Goal: Task Accomplishment & Management: Manage account settings

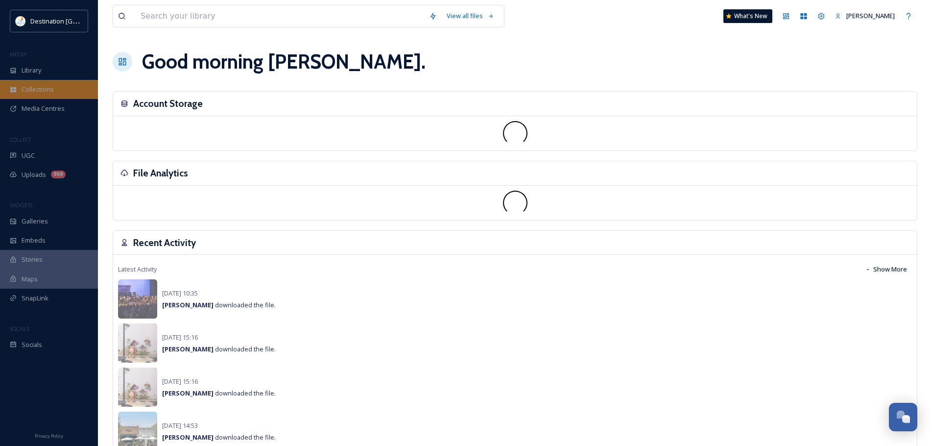
click at [34, 85] on span "Collections" at bounding box center [38, 89] width 32 height 9
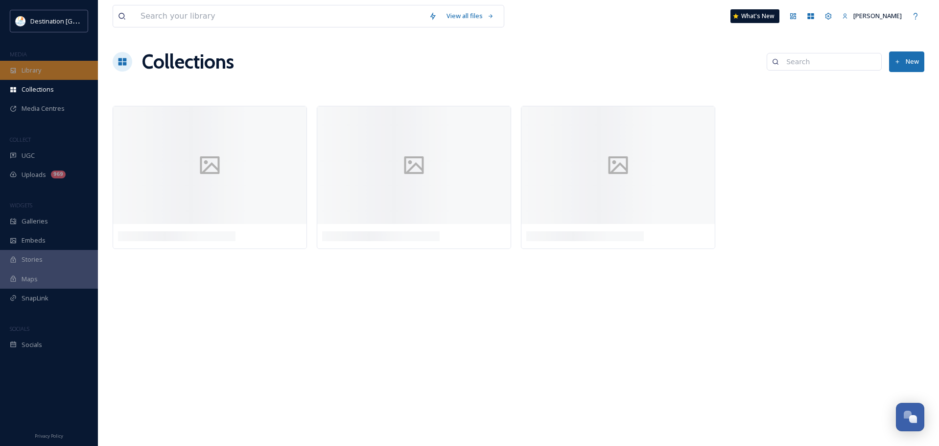
click at [35, 75] on div "Library" at bounding box center [49, 70] width 98 height 19
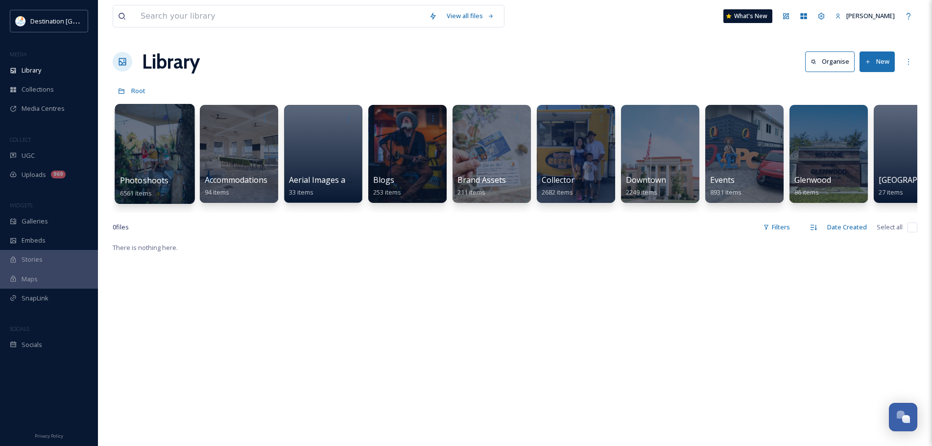
click at [165, 176] on span "Photoshoots" at bounding box center [144, 180] width 49 height 11
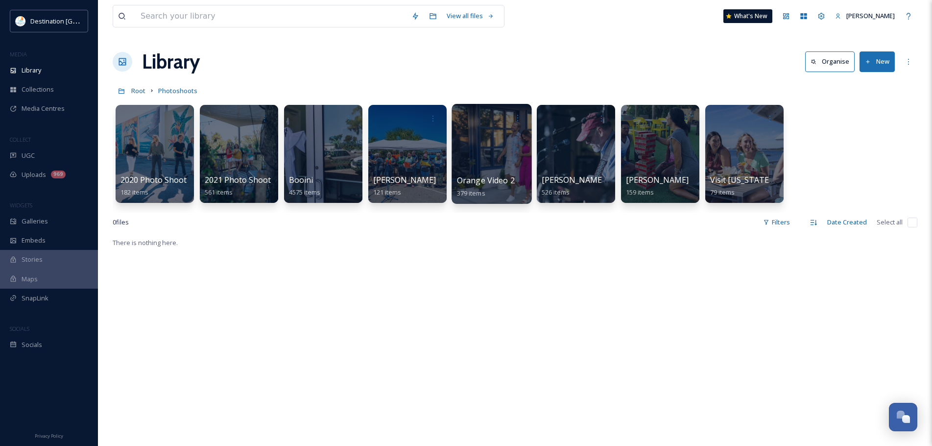
click at [503, 177] on span "Orange Video 2024" at bounding box center [492, 180] width 71 height 11
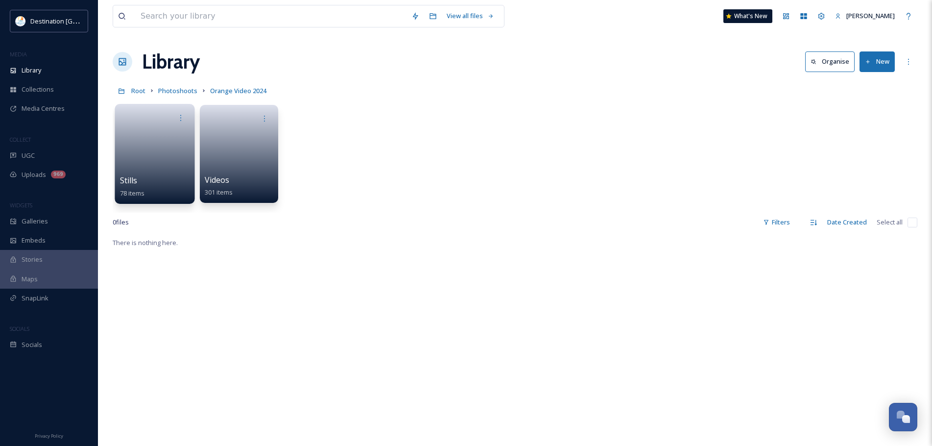
click at [158, 164] on link at bounding box center [155, 150] width 70 height 47
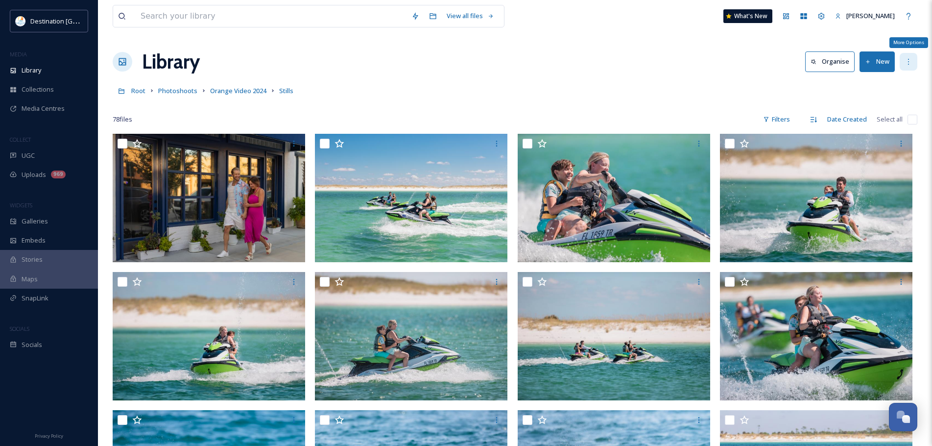
click at [906, 58] on icon at bounding box center [908, 62] width 8 height 8
click at [571, 70] on div "Library Organise New" at bounding box center [515, 61] width 804 height 29
click at [912, 120] on input "checkbox" at bounding box center [912, 120] width 10 height 10
checkbox input "true"
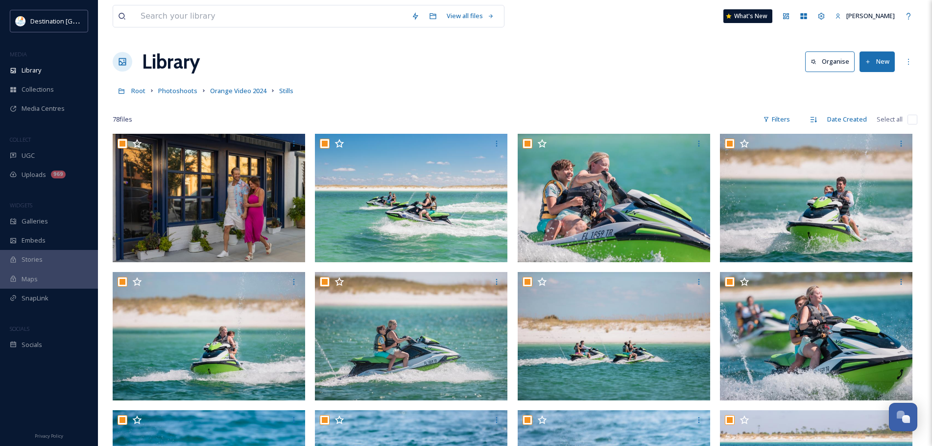
checkbox input "true"
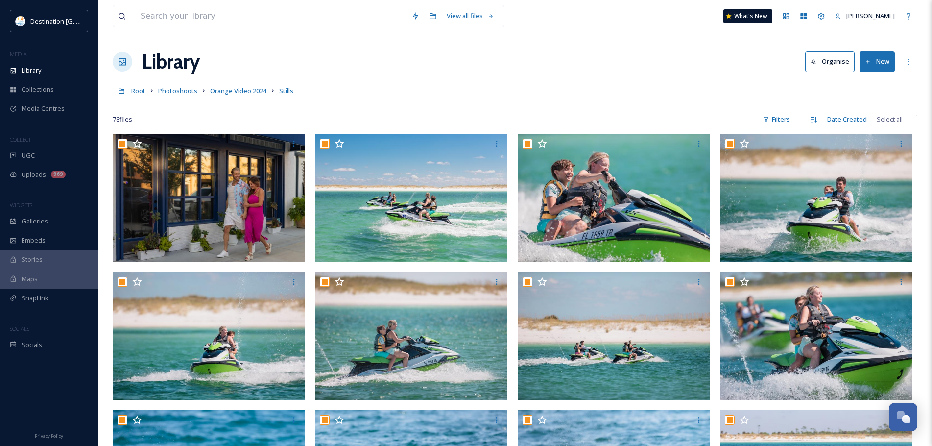
checkbox input "true"
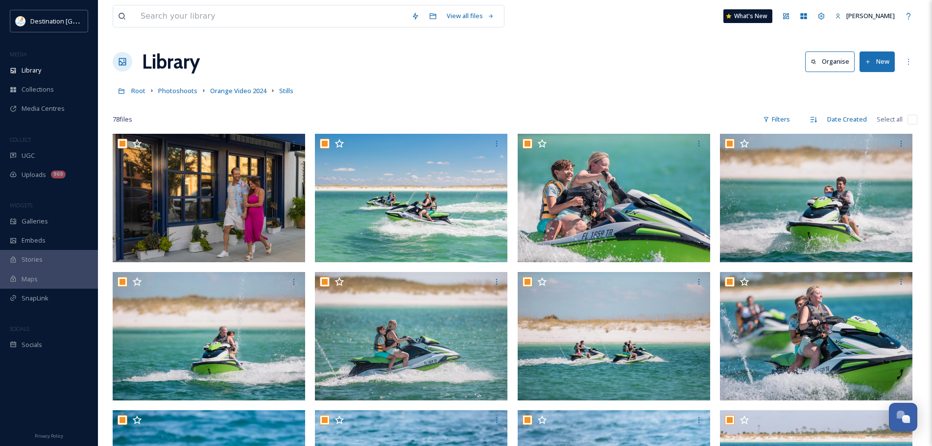
checkbox input "true"
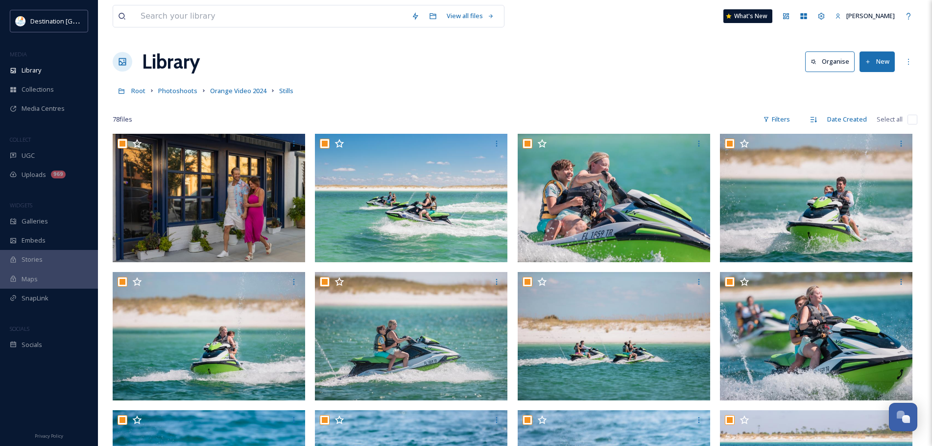
checkbox input "true"
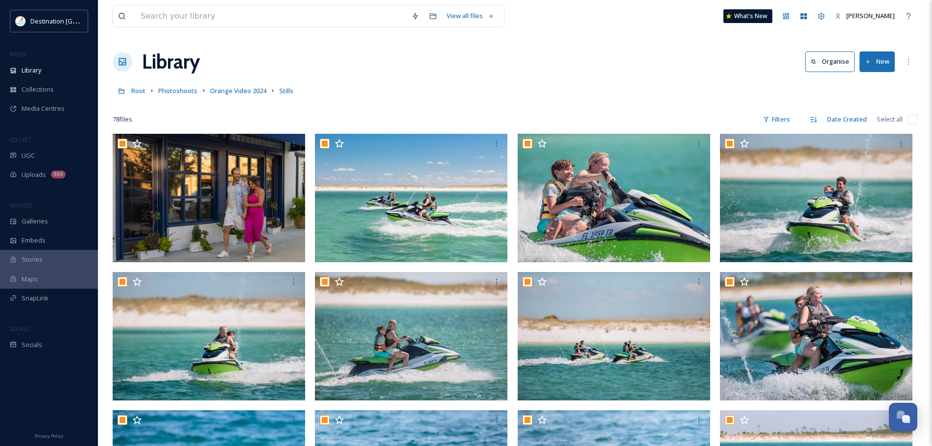
checkbox input "true"
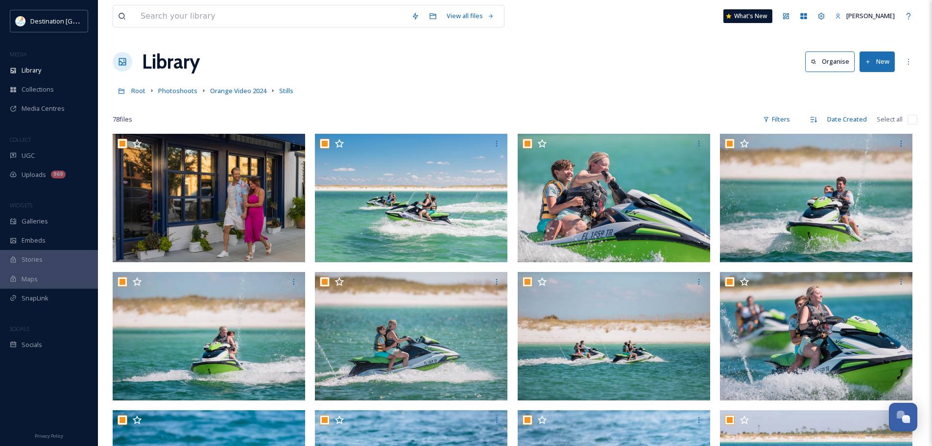
checkbox input "true"
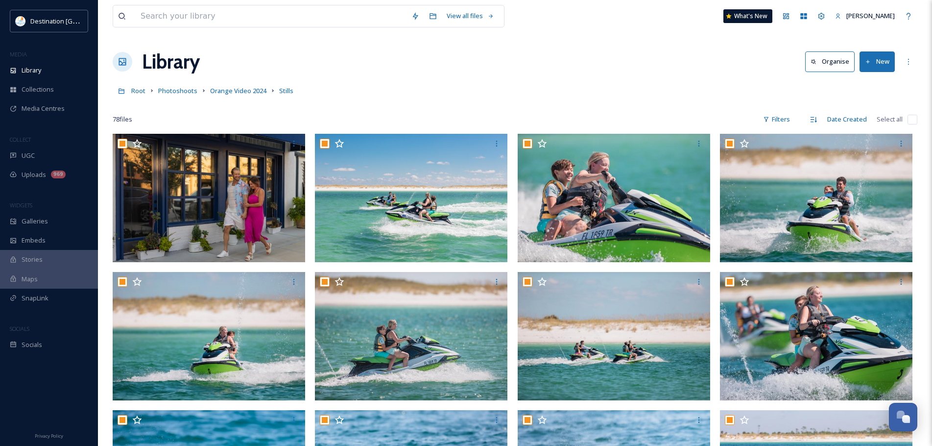
checkbox input "true"
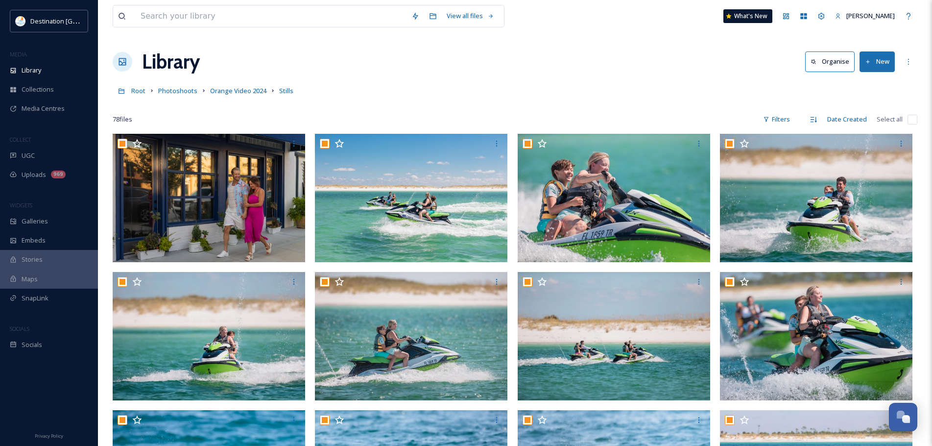
checkbox input "true"
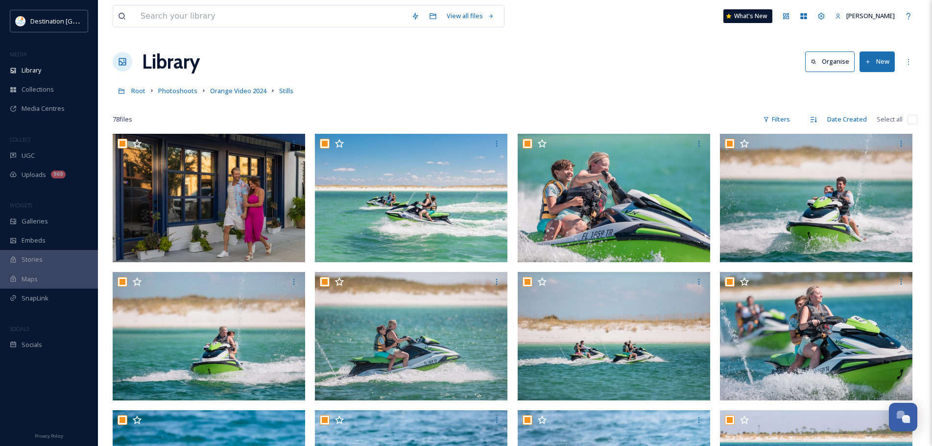
checkbox input "true"
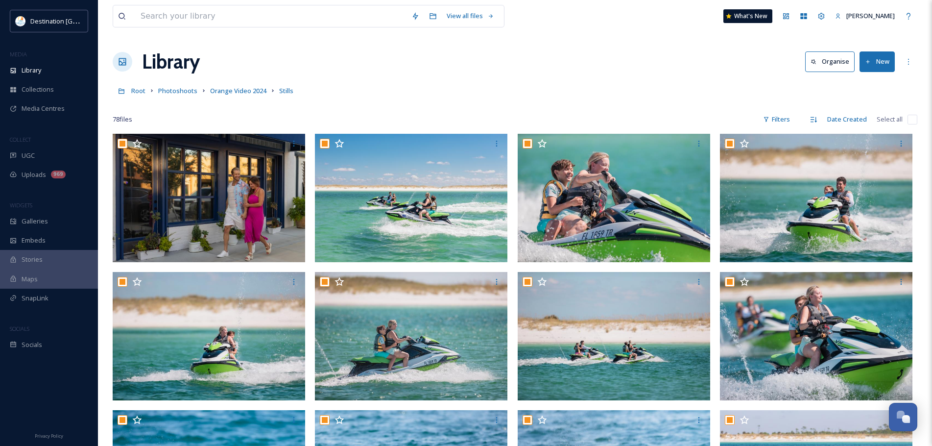
checkbox input "true"
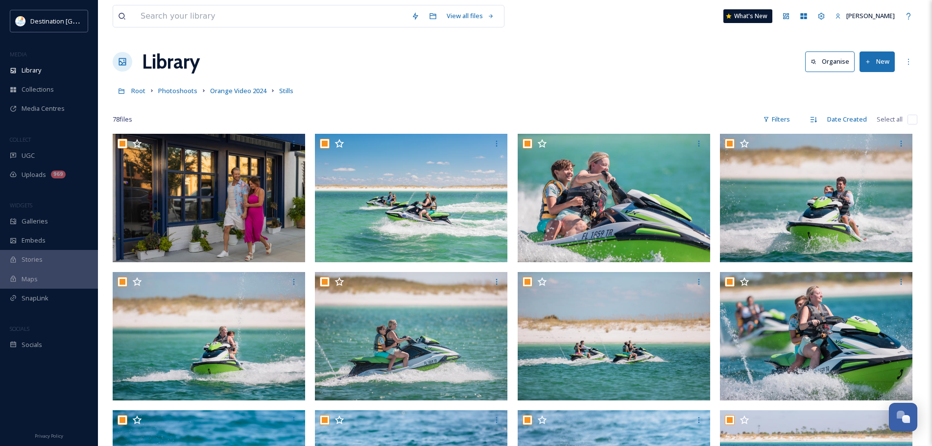
checkbox input "true"
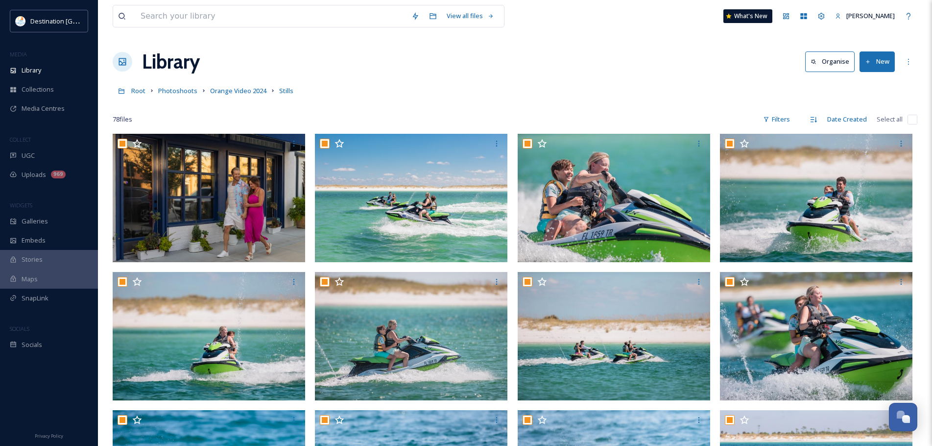
checkbox input "true"
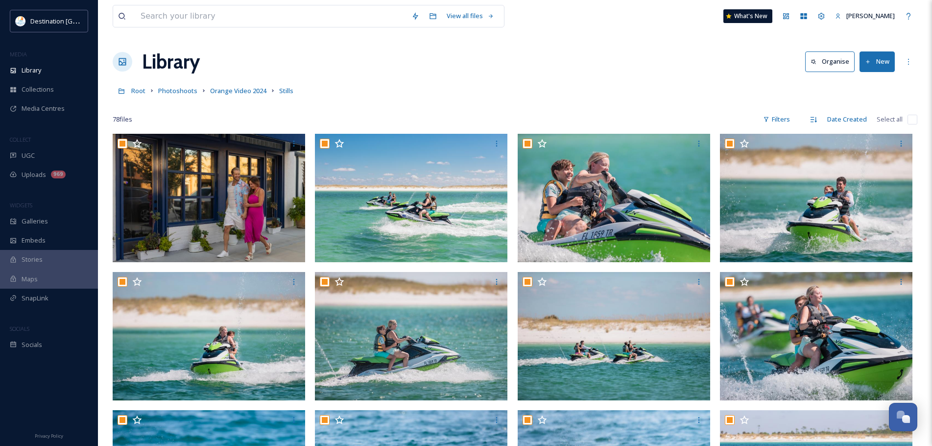
checkbox input "true"
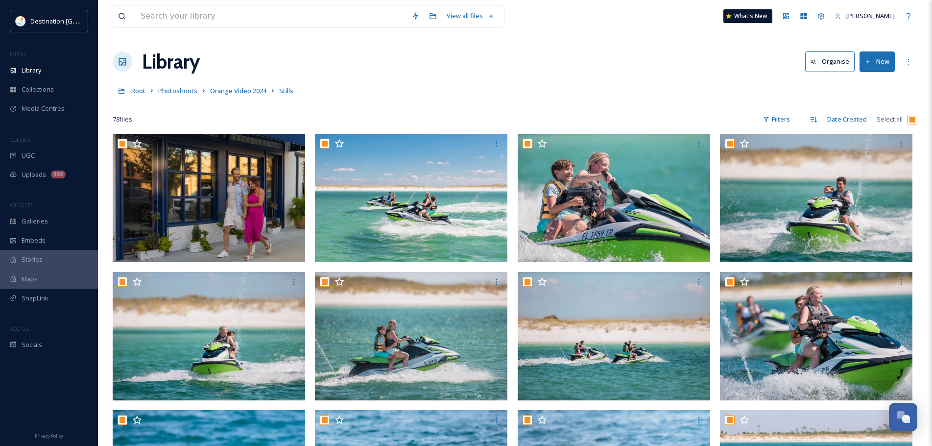
checkbox input "true"
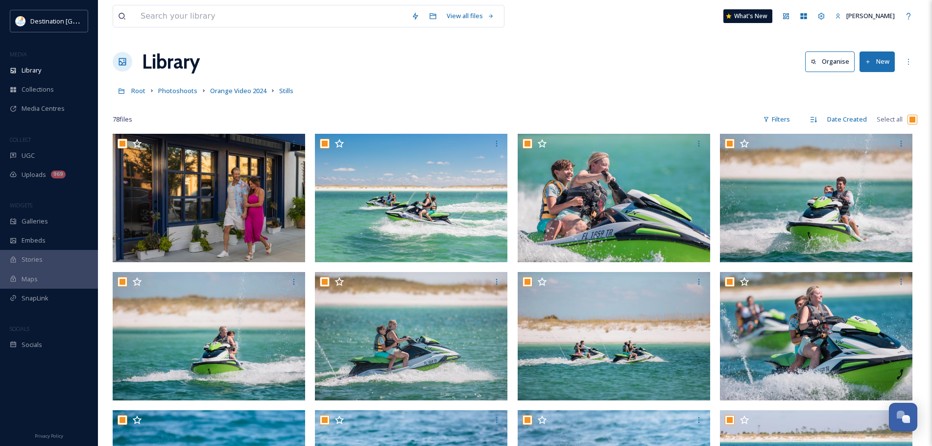
checkbox input "true"
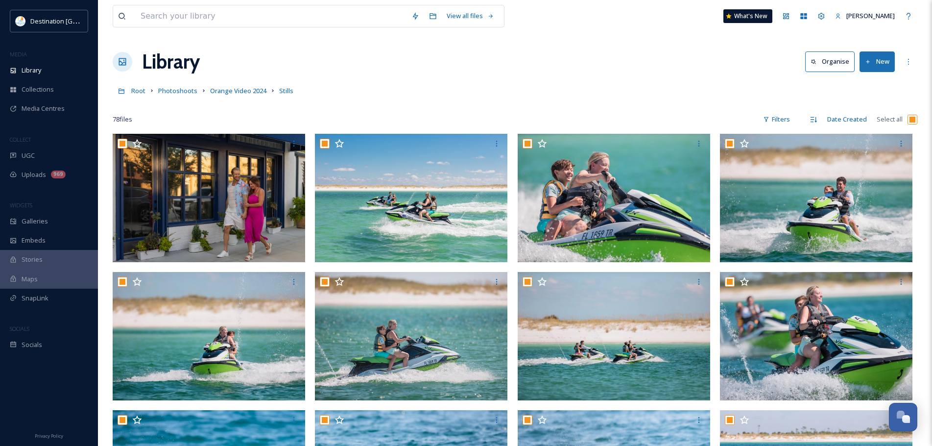
checkbox input "true"
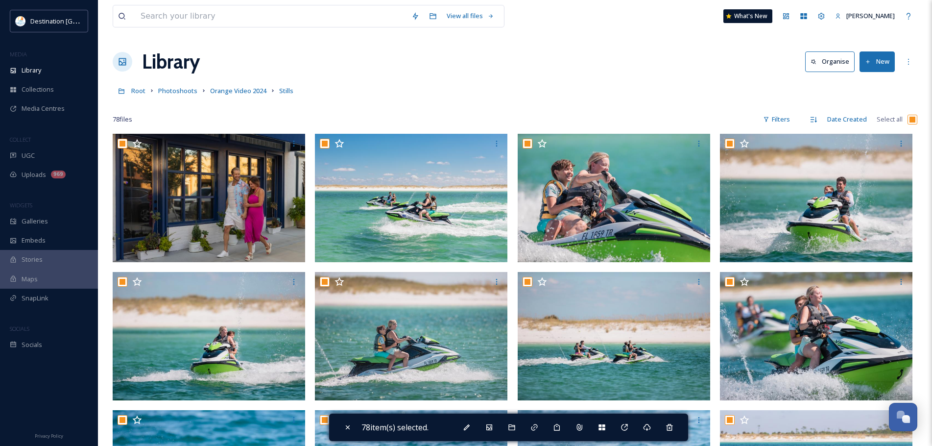
click at [912, 120] on input "checkbox" at bounding box center [912, 120] width 10 height 10
checkbox input "false"
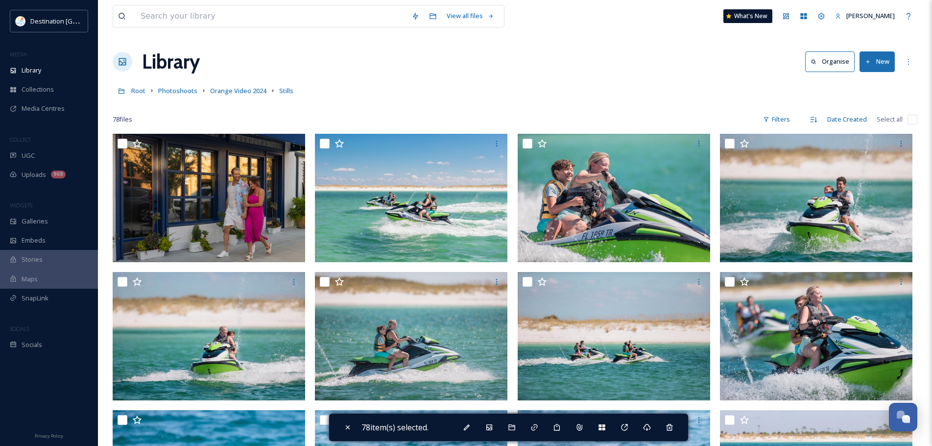
checkbox input "false"
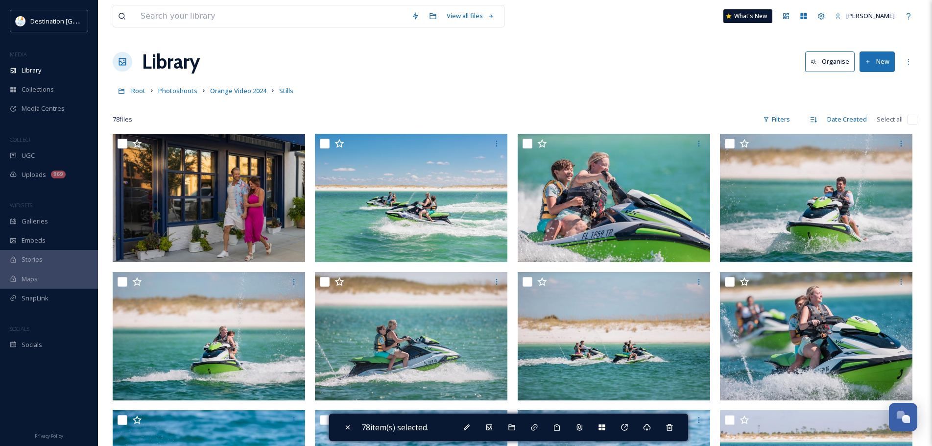
checkbox input "false"
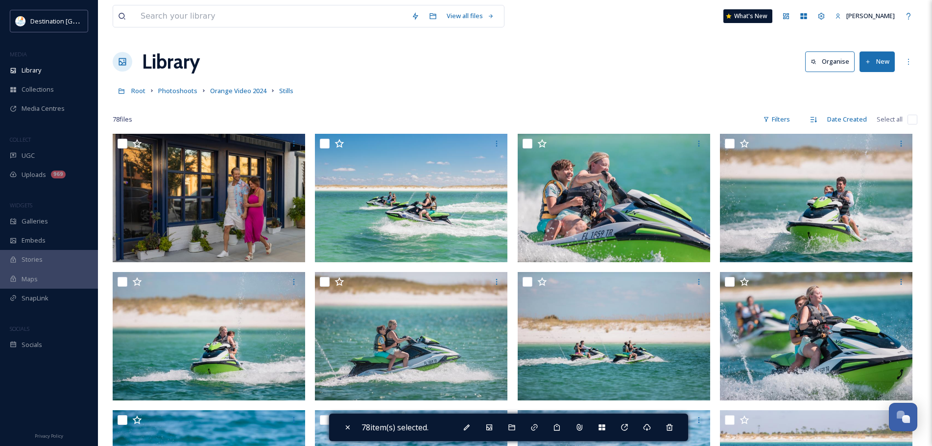
checkbox input "false"
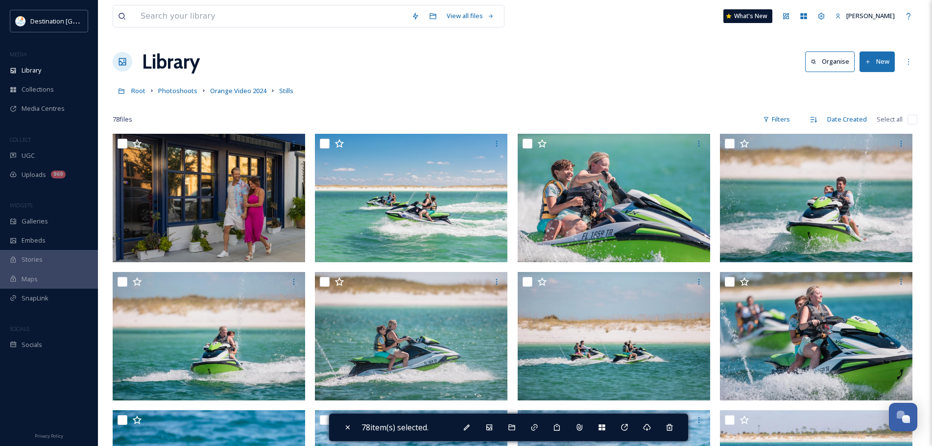
checkbox input "false"
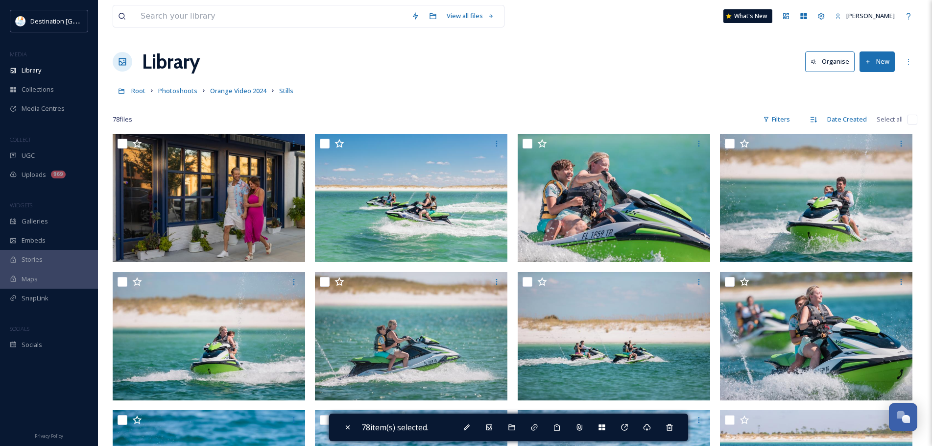
checkbox input "false"
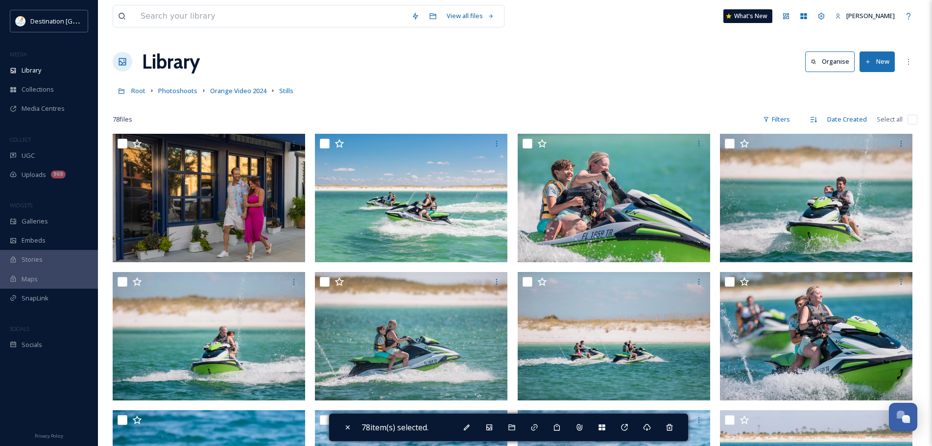
checkbox input "false"
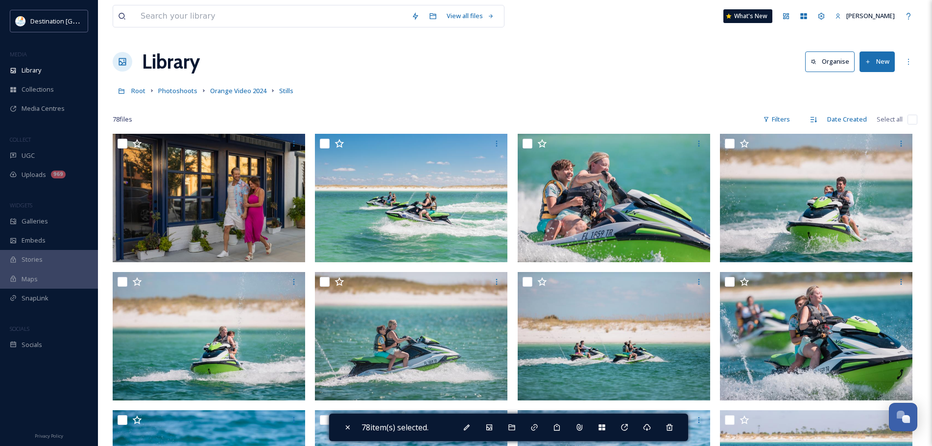
checkbox input "false"
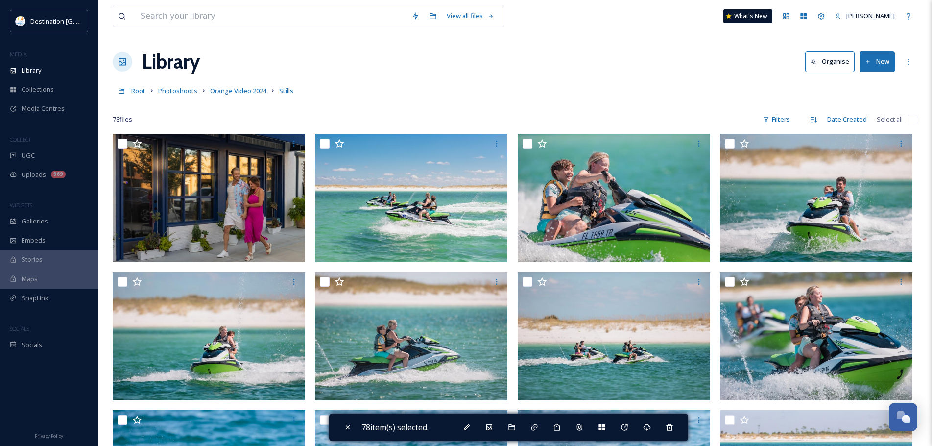
checkbox input "false"
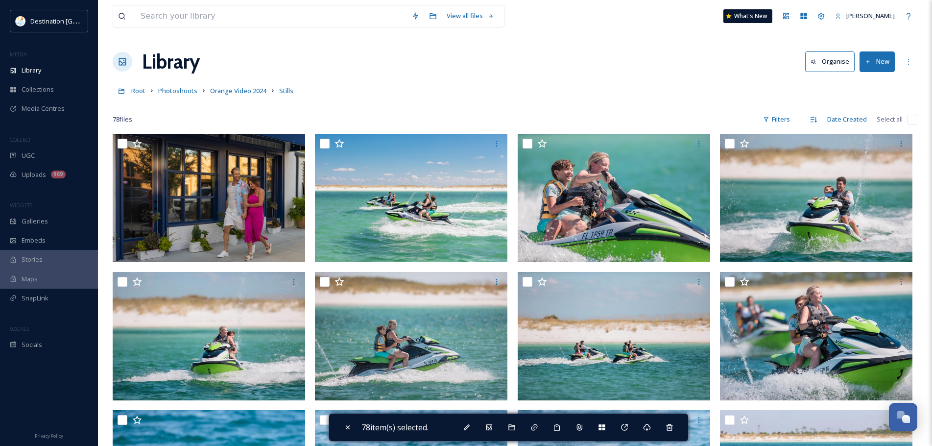
checkbox input "false"
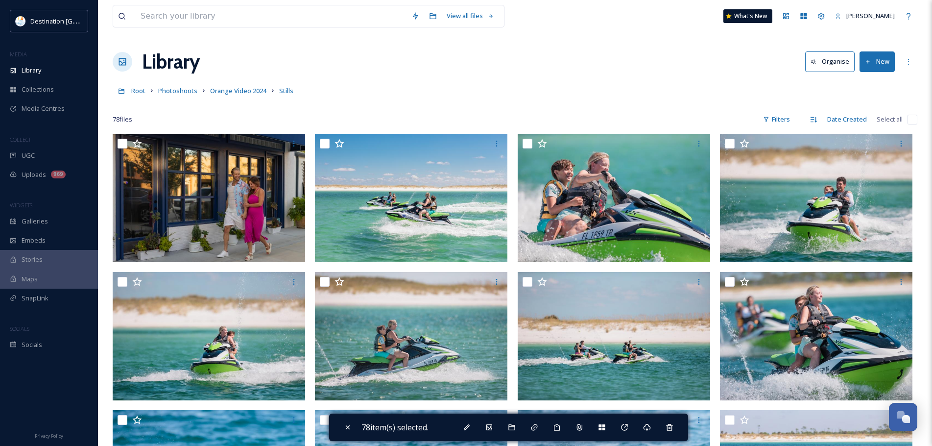
checkbox input "false"
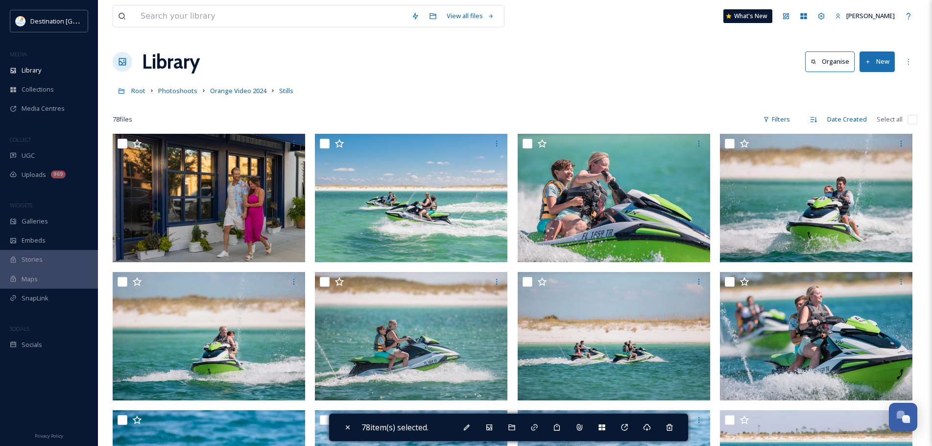
checkbox input "false"
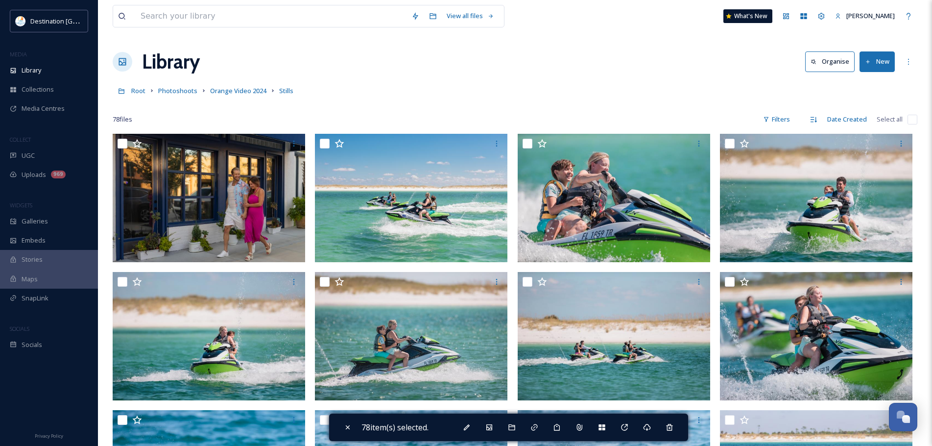
checkbox input "false"
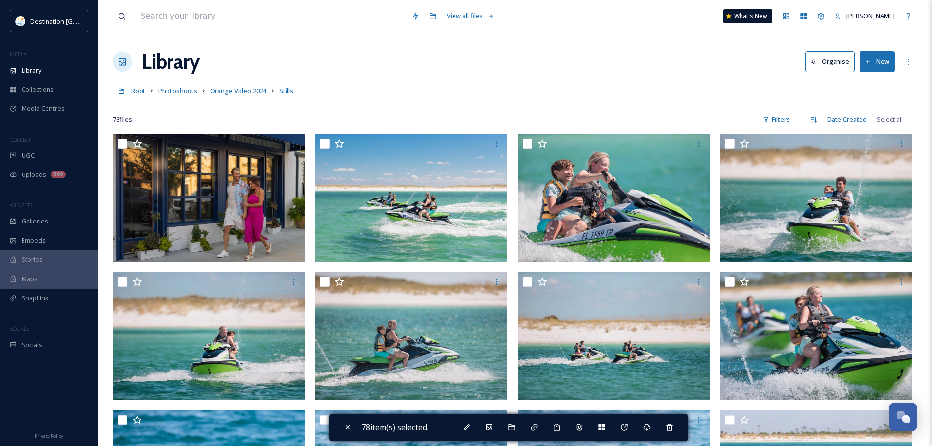
checkbox input "false"
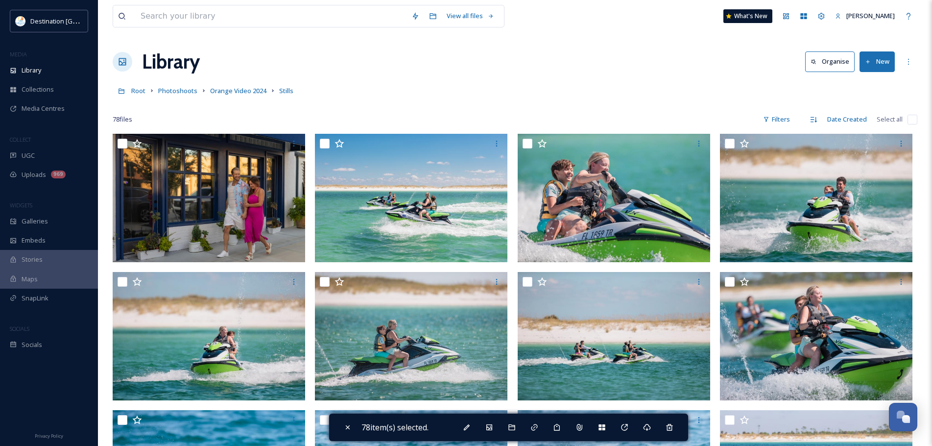
checkbox input "false"
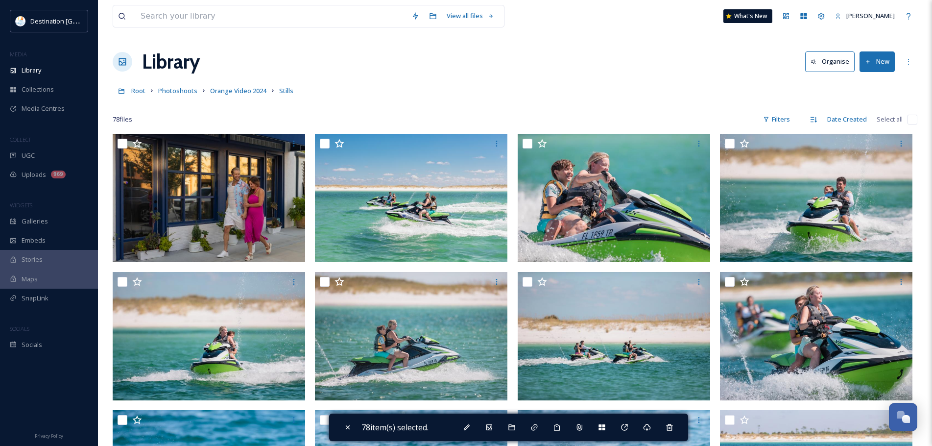
checkbox input "false"
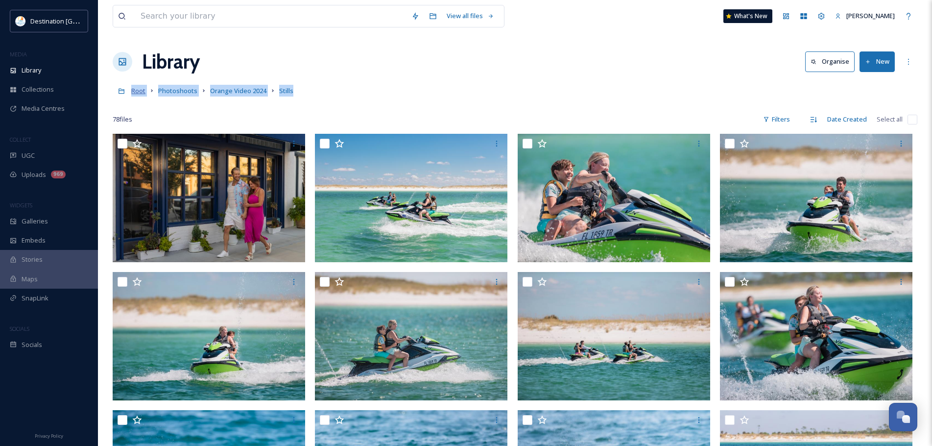
drag, startPoint x: 329, startPoint y: 95, endPoint x: 131, endPoint y: 92, distance: 197.3
click at [131, 92] on div "Root Photoshoots Orange Video 2024 Stills" at bounding box center [515, 90] width 804 height 19
copy div "Root Photoshoots Orange Video 2024 Stills"
click at [38, 73] on span "Library" at bounding box center [32, 70] width 20 height 9
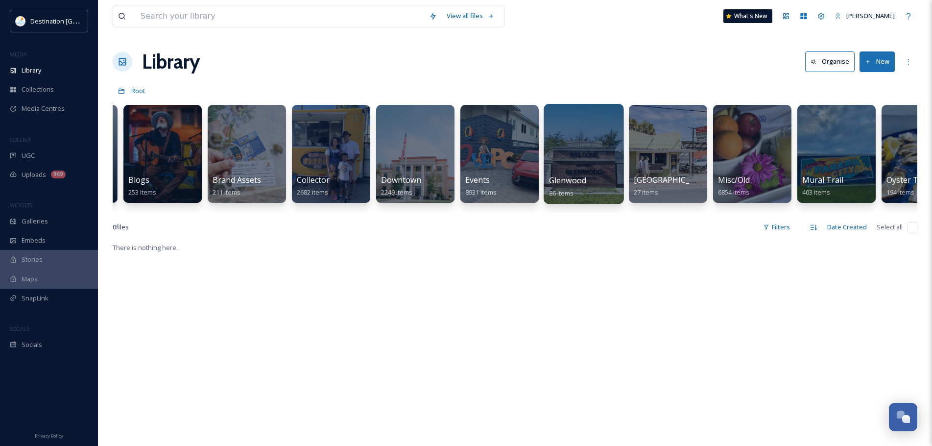
scroll to position [0, 242]
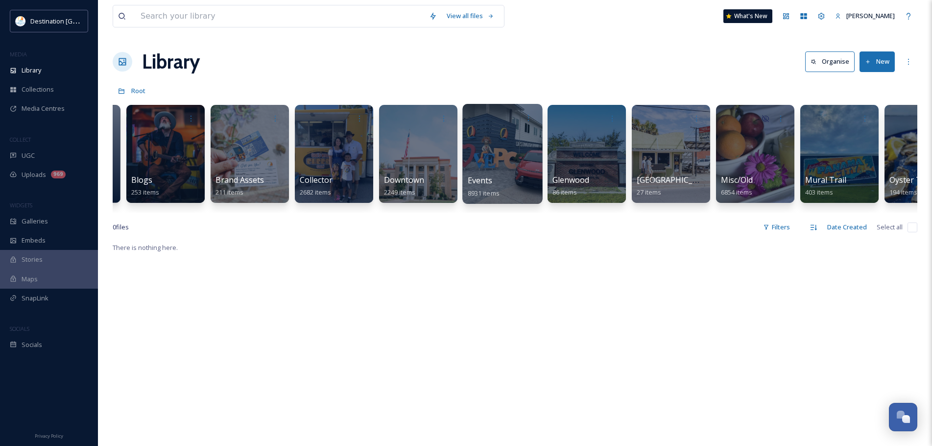
click at [524, 159] on div at bounding box center [502, 154] width 80 height 100
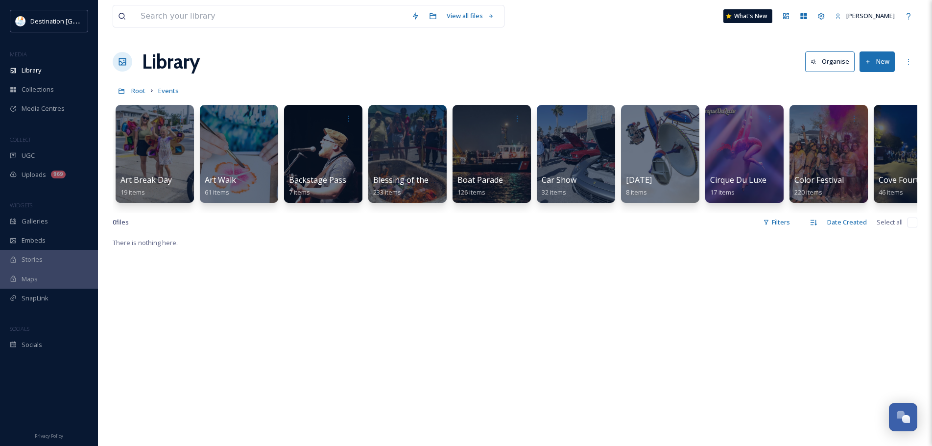
scroll to position [0, 94]
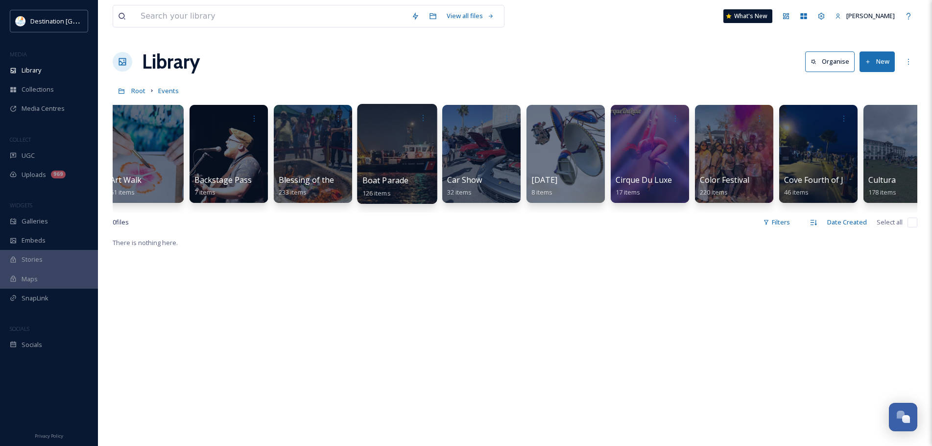
click at [401, 148] on div at bounding box center [397, 154] width 80 height 100
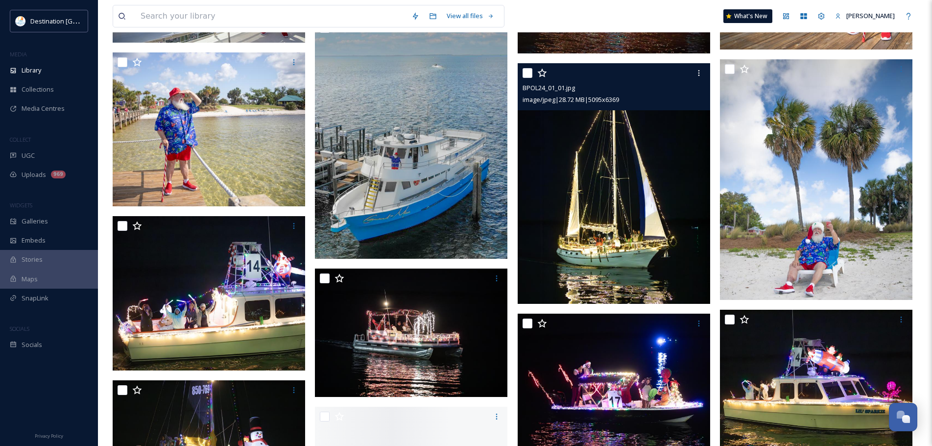
scroll to position [2497, 0]
